Goal: Information Seeking & Learning: Learn about a topic

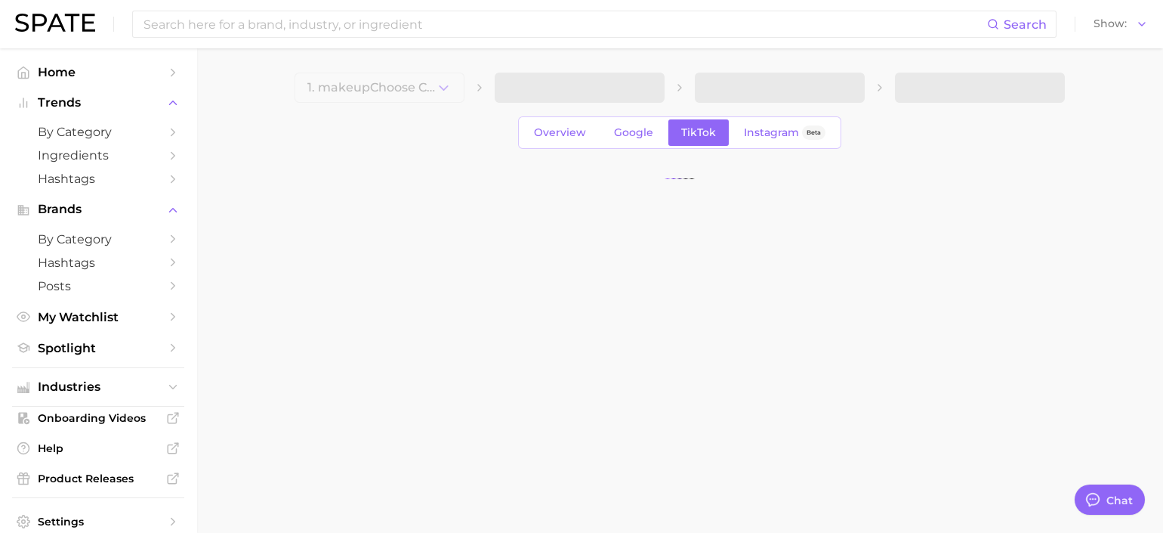
type textarea "x"
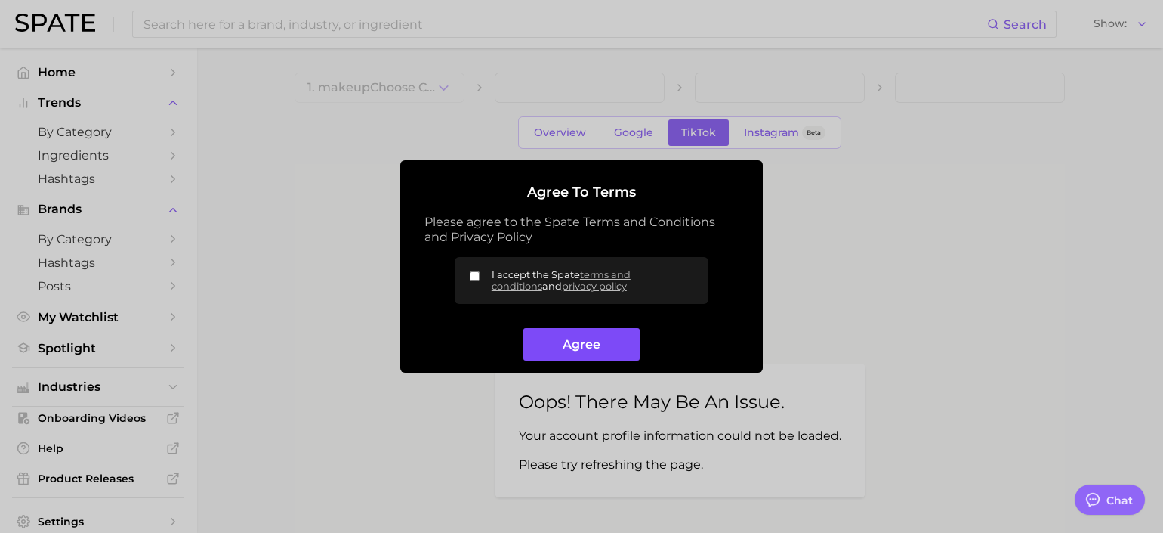
click at [586, 339] on button "Agree" at bounding box center [582, 344] width 116 height 32
click at [589, 355] on button "Agree" at bounding box center [582, 344] width 116 height 32
click at [474, 276] on input "I accept the Spate terms and conditions and privacy policy" at bounding box center [475, 276] width 10 height 10
checkbox input "true"
click at [560, 356] on button "Agree" at bounding box center [582, 344] width 116 height 32
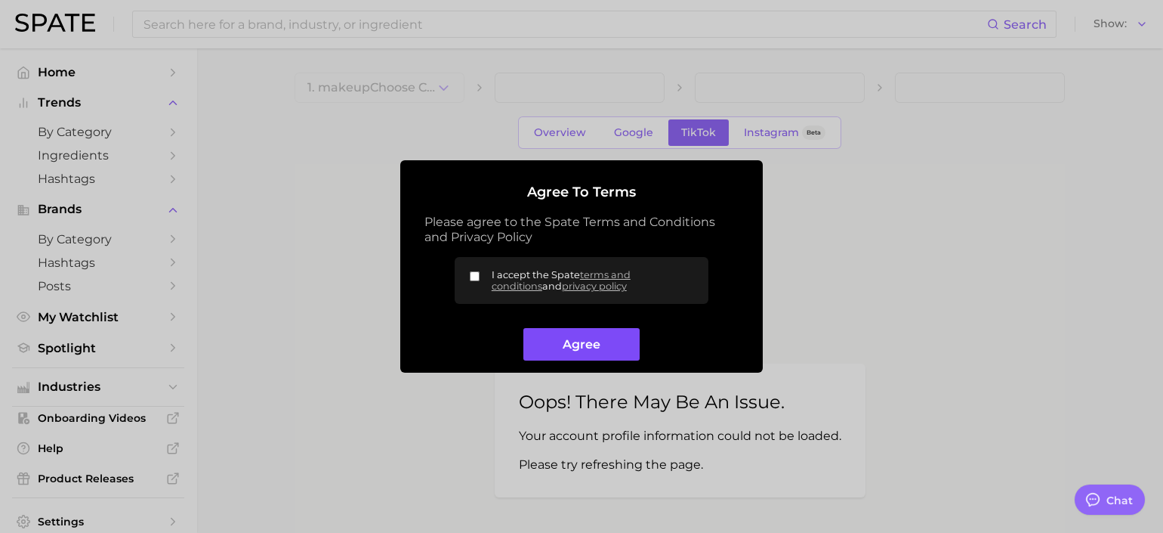
click at [605, 341] on button "Agree" at bounding box center [582, 344] width 116 height 32
drag, startPoint x: 481, startPoint y: 273, endPoint x: 474, endPoint y: 280, distance: 9.1
click at [474, 280] on label "I accept the Spate terms and conditions and privacy policy" at bounding box center [582, 280] width 254 height 47
click at [474, 280] on input "I accept the Spate terms and conditions and privacy policy" at bounding box center [475, 276] width 10 height 10
checkbox input "true"
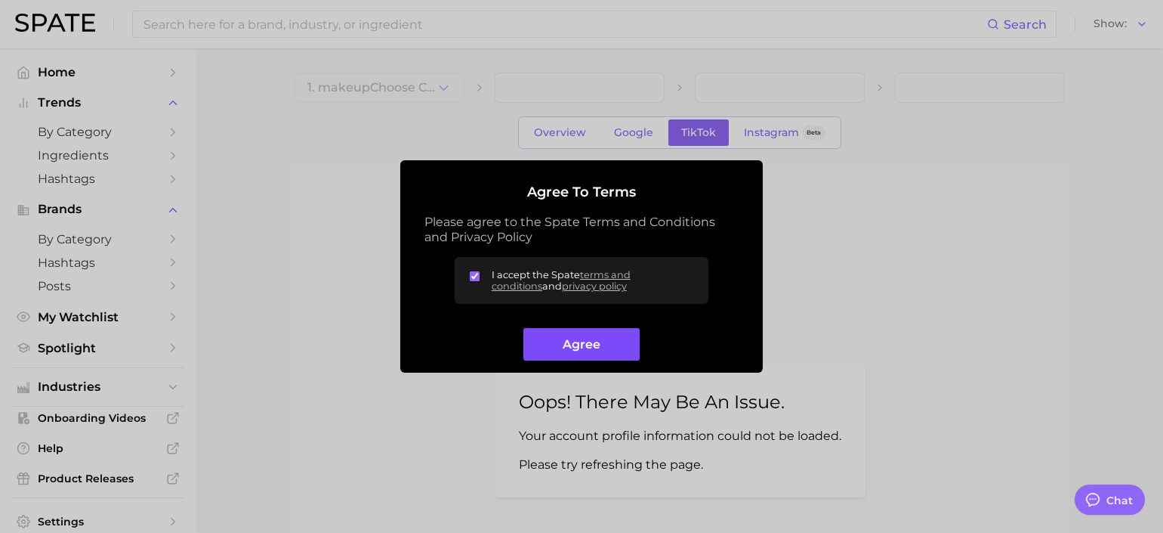
click at [561, 345] on button "Agree" at bounding box center [582, 344] width 116 height 32
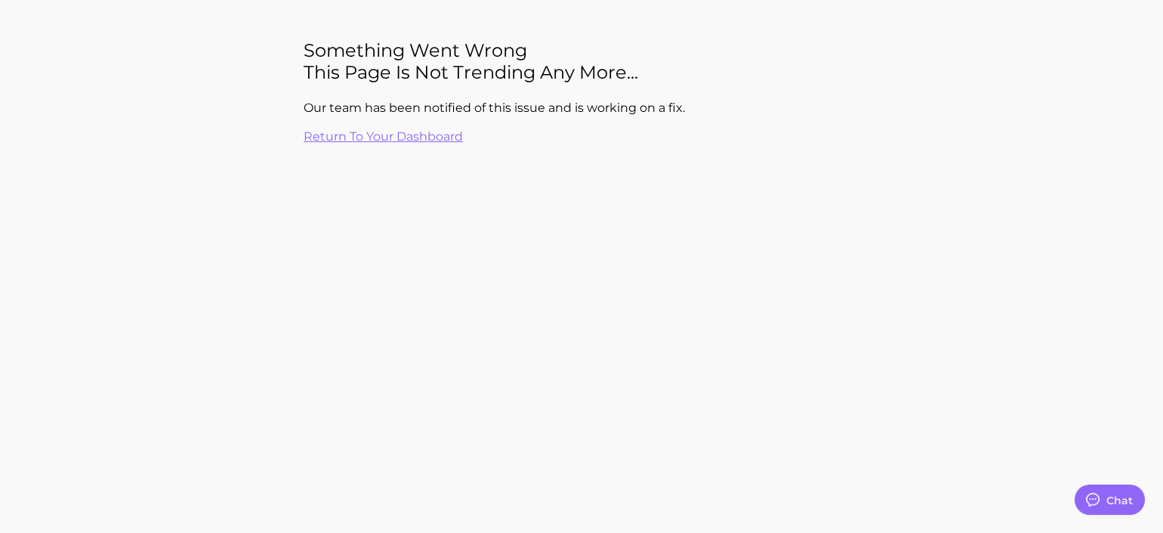
click at [403, 140] on link "Return to your dashboard" at bounding box center [383, 136] width 159 height 14
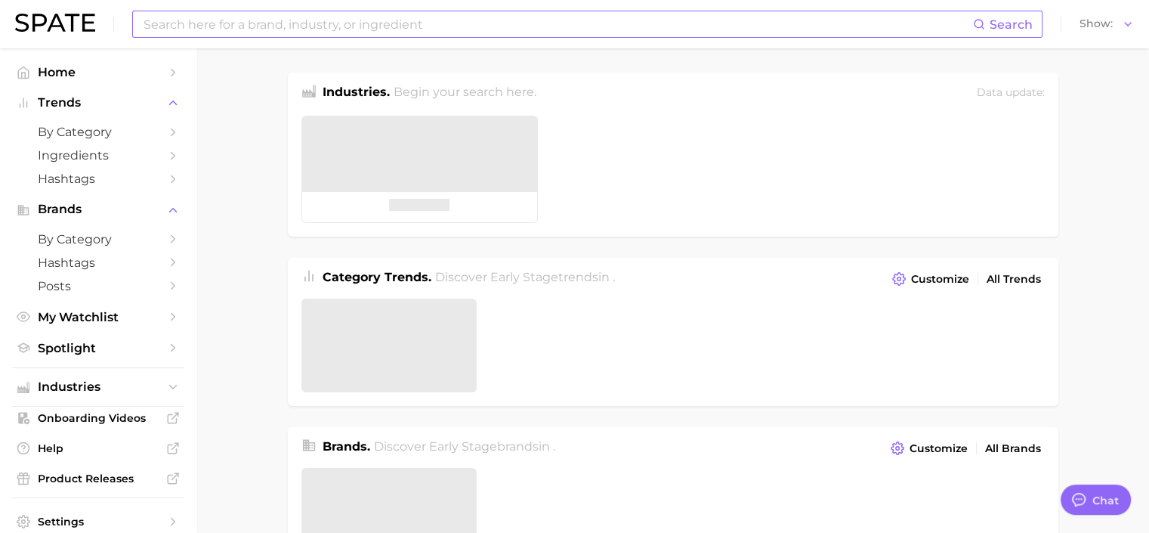
click at [355, 25] on input at bounding box center [557, 24] width 831 height 26
type input "tubing mascara"
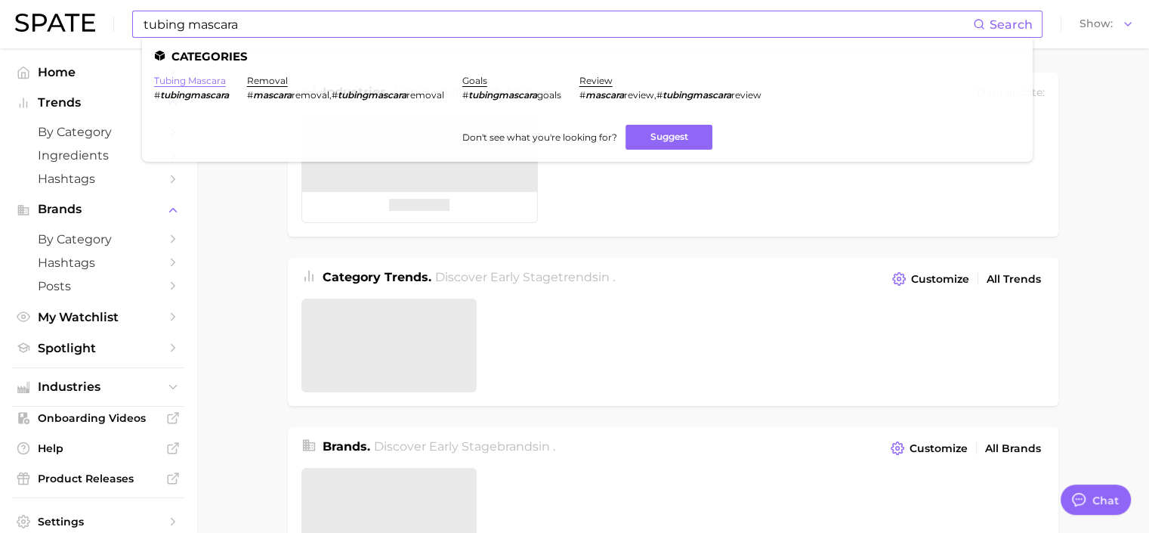
click at [212, 78] on link "tubing mascara" at bounding box center [190, 80] width 72 height 11
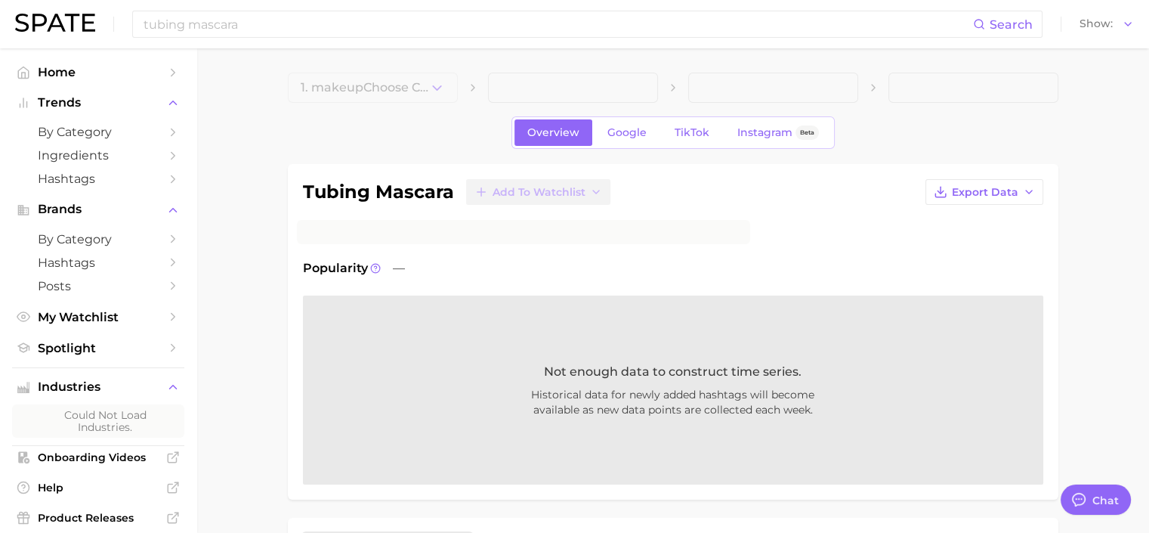
click at [328, 41] on div "tubing mascara Search Show" at bounding box center [574, 24] width 1119 height 48
click at [325, 30] on input "tubing mascara" at bounding box center [557, 24] width 831 height 26
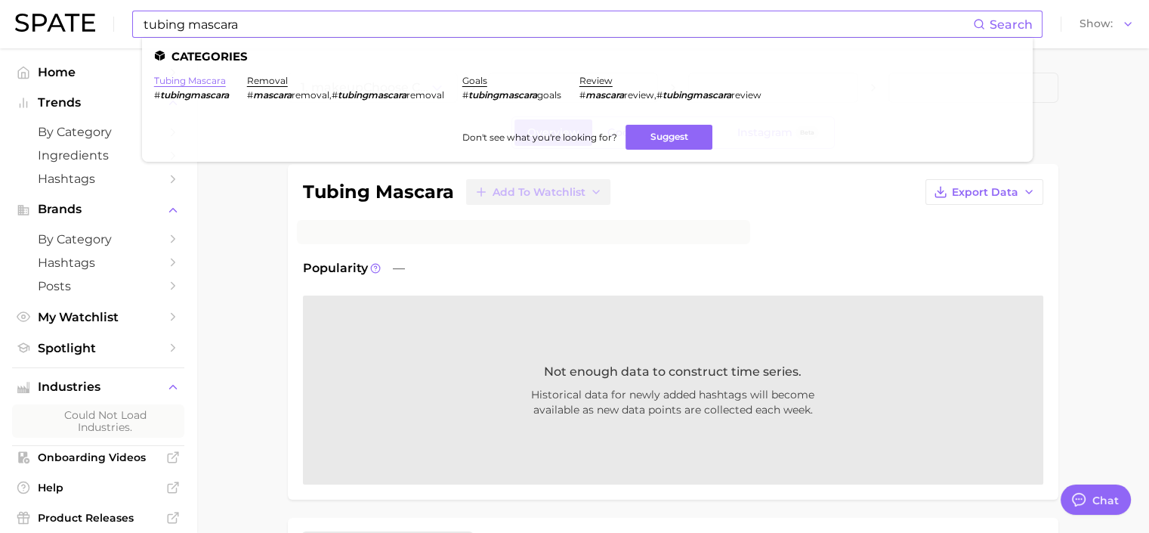
click at [204, 80] on link "tubing mascara" at bounding box center [190, 80] width 72 height 11
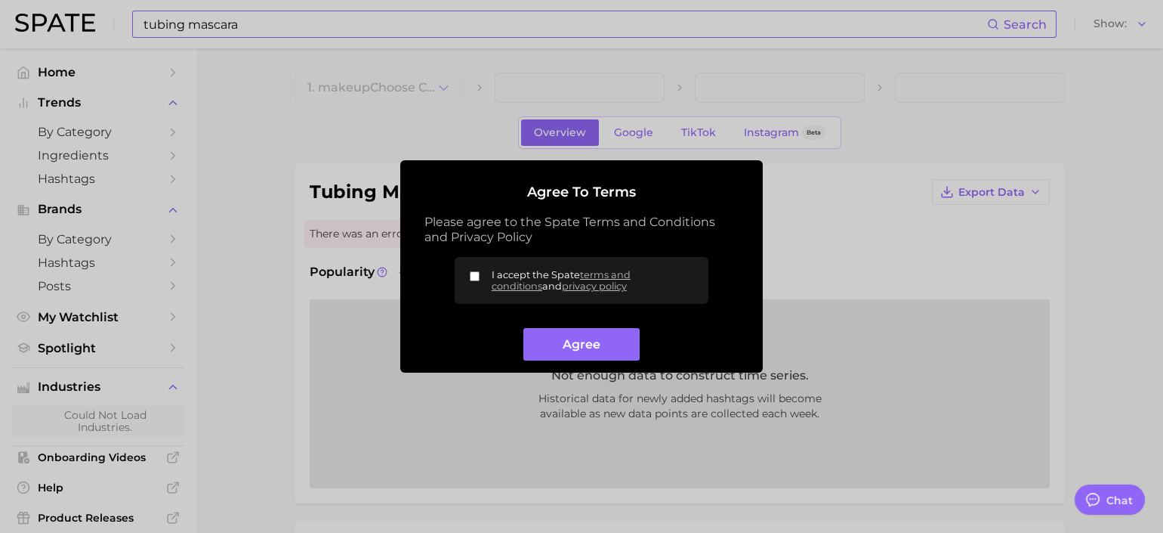
click at [484, 266] on label "I accept the Spate terms and conditions and privacy policy" at bounding box center [582, 280] width 254 height 47
click at [480, 271] on input "I accept the Spate terms and conditions and privacy policy" at bounding box center [475, 276] width 10 height 10
checkbox input "true"
click at [568, 355] on button "Agree" at bounding box center [582, 344] width 116 height 32
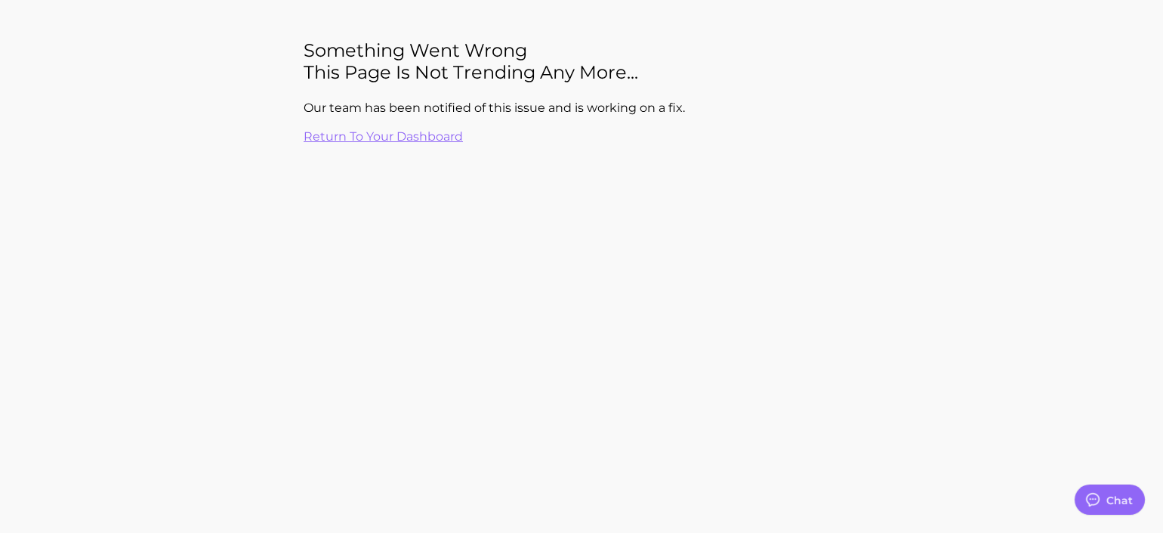
click at [407, 145] on aside "Something went wrong This page is not trending any more... Our team has been no…" at bounding box center [582, 84] width 604 height 144
click at [406, 140] on link "Return to your dashboard" at bounding box center [383, 136] width 159 height 14
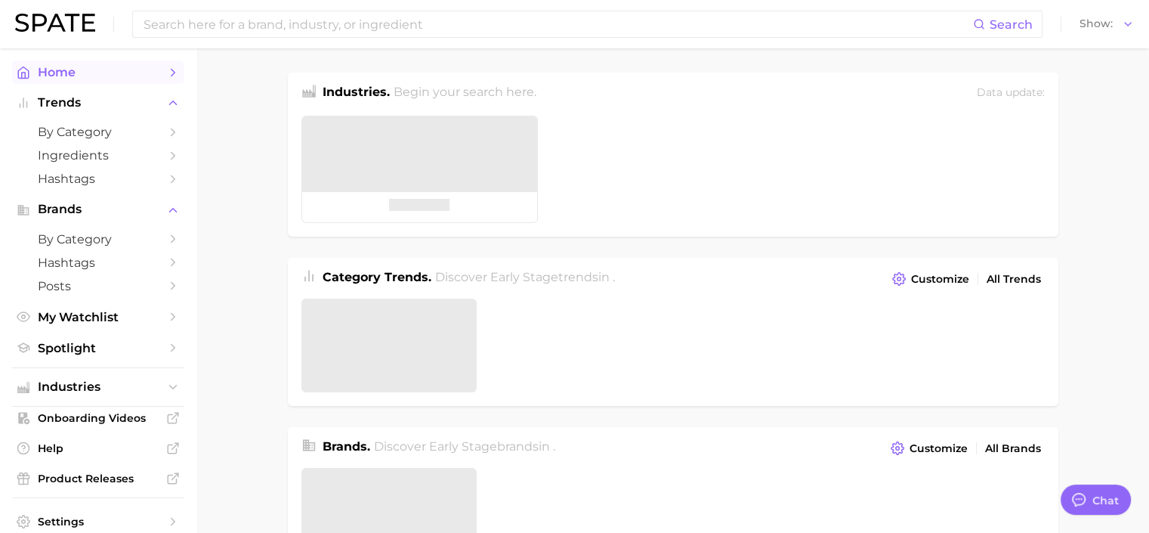
click at [72, 73] on span "Home" at bounding box center [98, 72] width 121 height 14
click at [57, 31] on img at bounding box center [55, 23] width 80 height 18
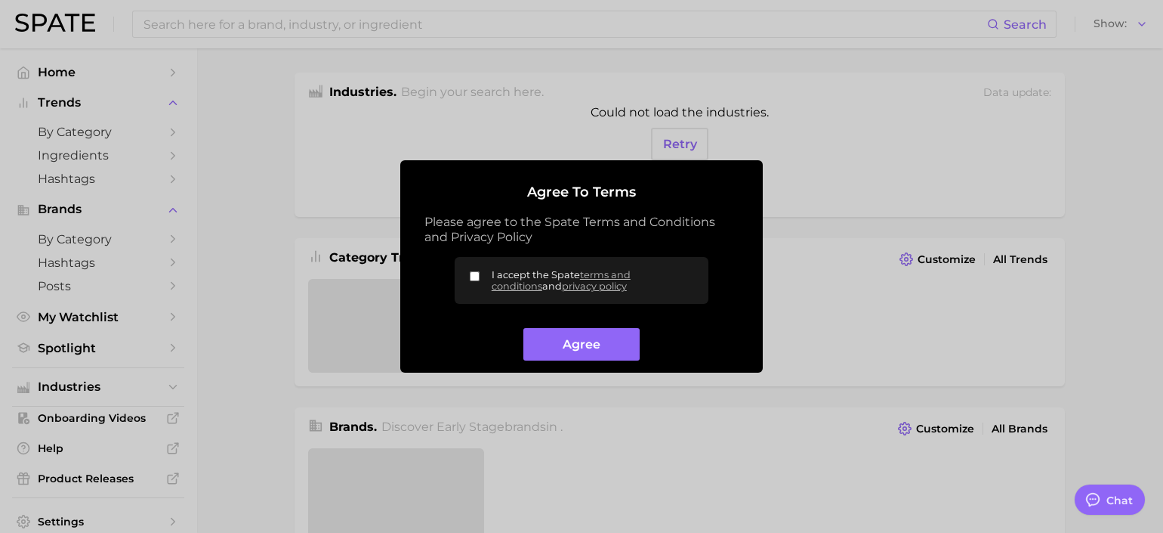
click at [485, 277] on label "I accept the Spate terms and conditions and privacy policy" at bounding box center [582, 280] width 254 height 47
click at [480, 277] on input "I accept the Spate terms and conditions and privacy policy" at bounding box center [475, 276] width 10 height 10
checkbox input "true"
click at [568, 352] on button "Agree" at bounding box center [582, 344] width 116 height 32
click at [473, 264] on span "Discover Early Stage trends in ." at bounding box center [533, 257] width 180 height 14
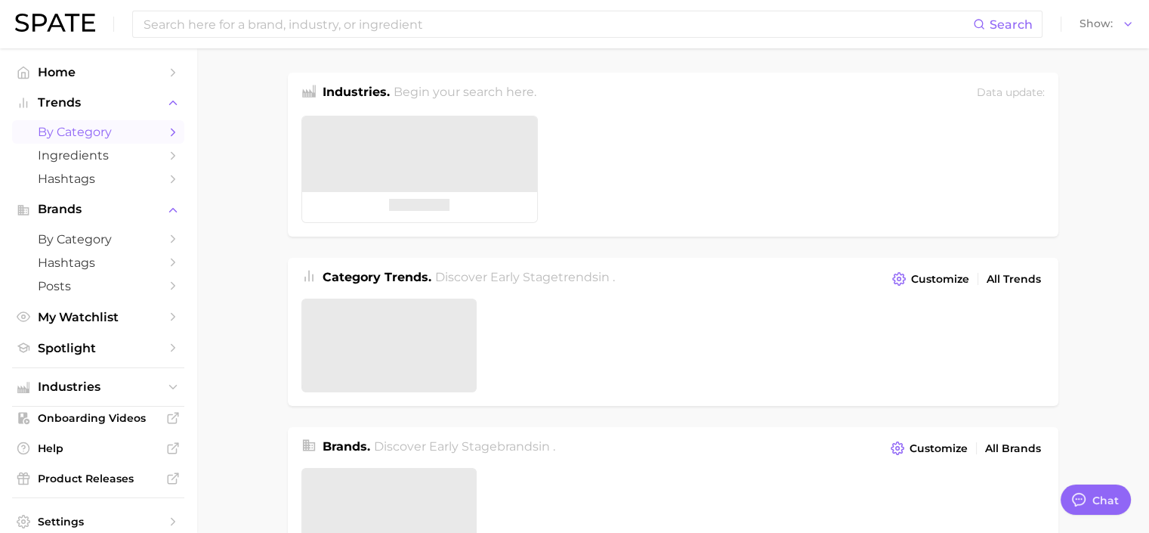
click at [142, 134] on span "by Category" at bounding box center [98, 132] width 121 height 14
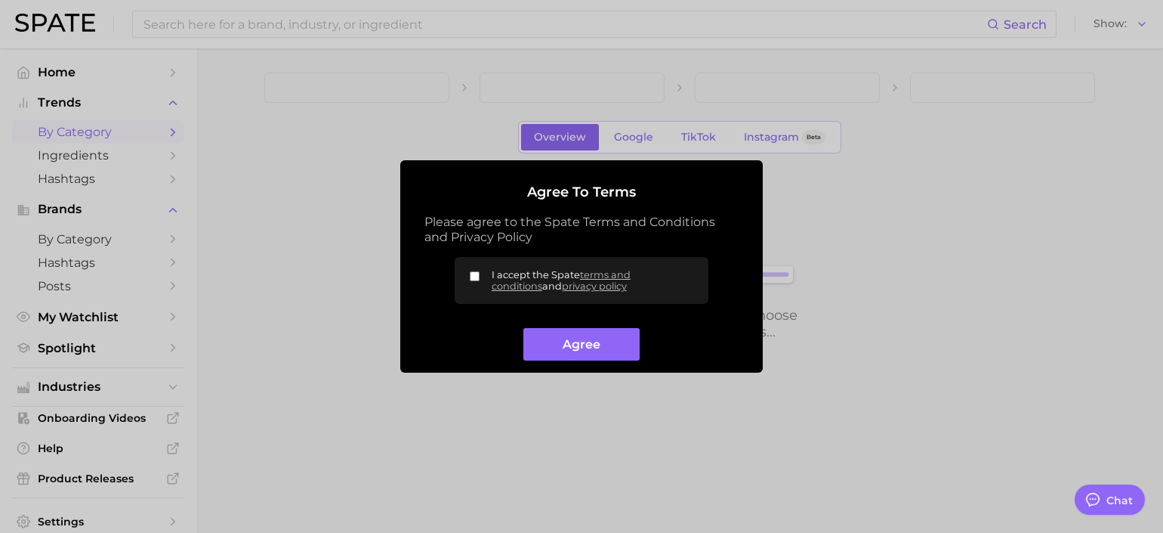
click at [474, 276] on input "I accept the Spate terms and conditions and privacy policy" at bounding box center [475, 276] width 10 height 10
checkbox input "true"
click at [574, 341] on button "Agree" at bounding box center [582, 344] width 116 height 32
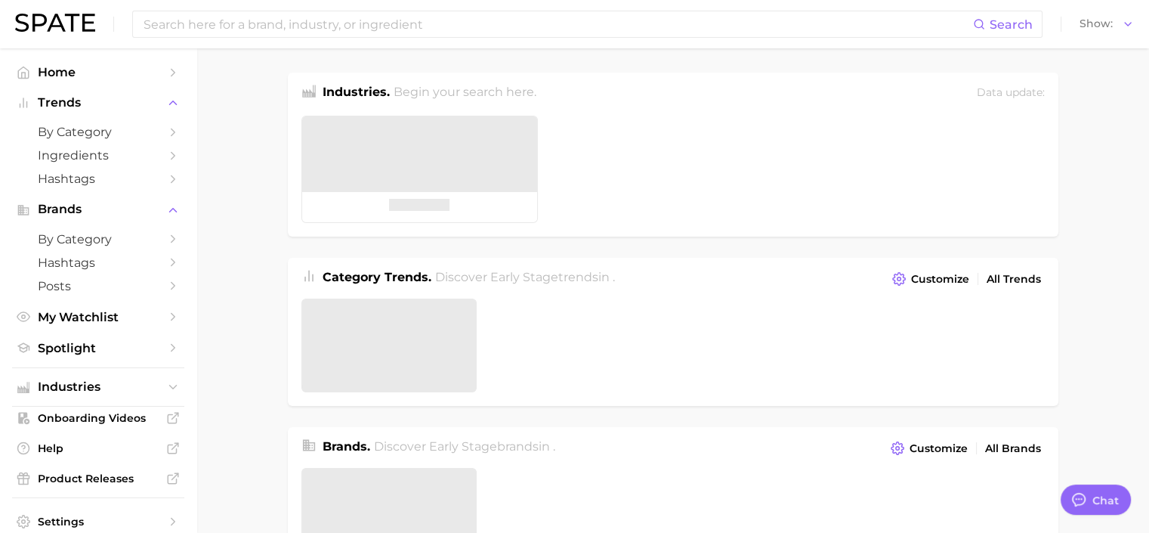
click at [416, 95] on h2 "Begin your search here." at bounding box center [465, 93] width 143 height 20
click at [620, 171] on ul at bounding box center [673, 170] width 771 height 133
click at [515, 348] on ul at bounding box center [673, 351] width 771 height 107
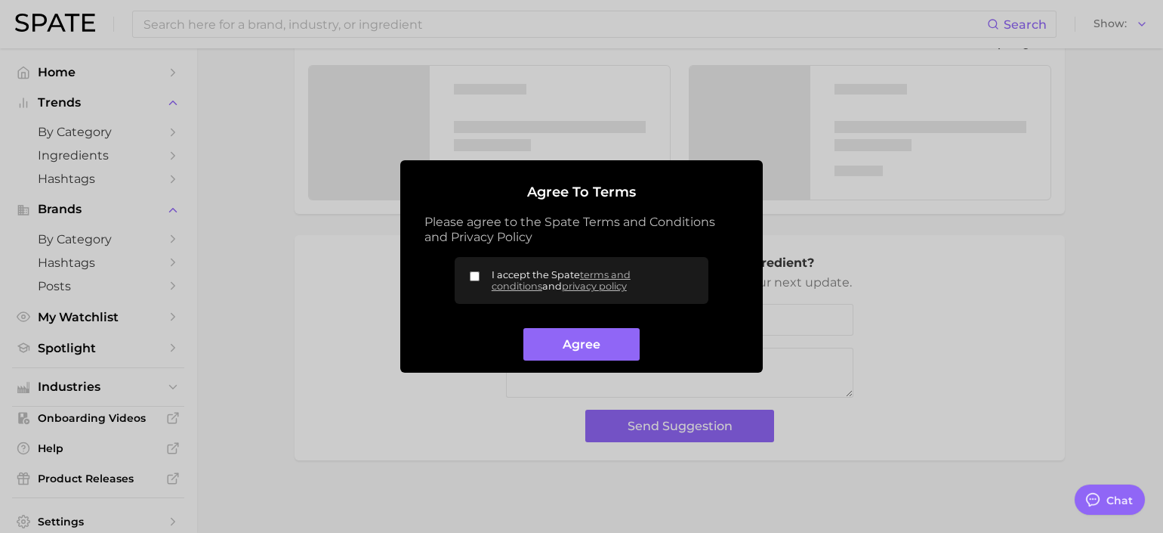
drag, startPoint x: 1148, startPoint y: 184, endPoint x: 1172, endPoint y: 493, distance: 310.6
